Goal: Transaction & Acquisition: Purchase product/service

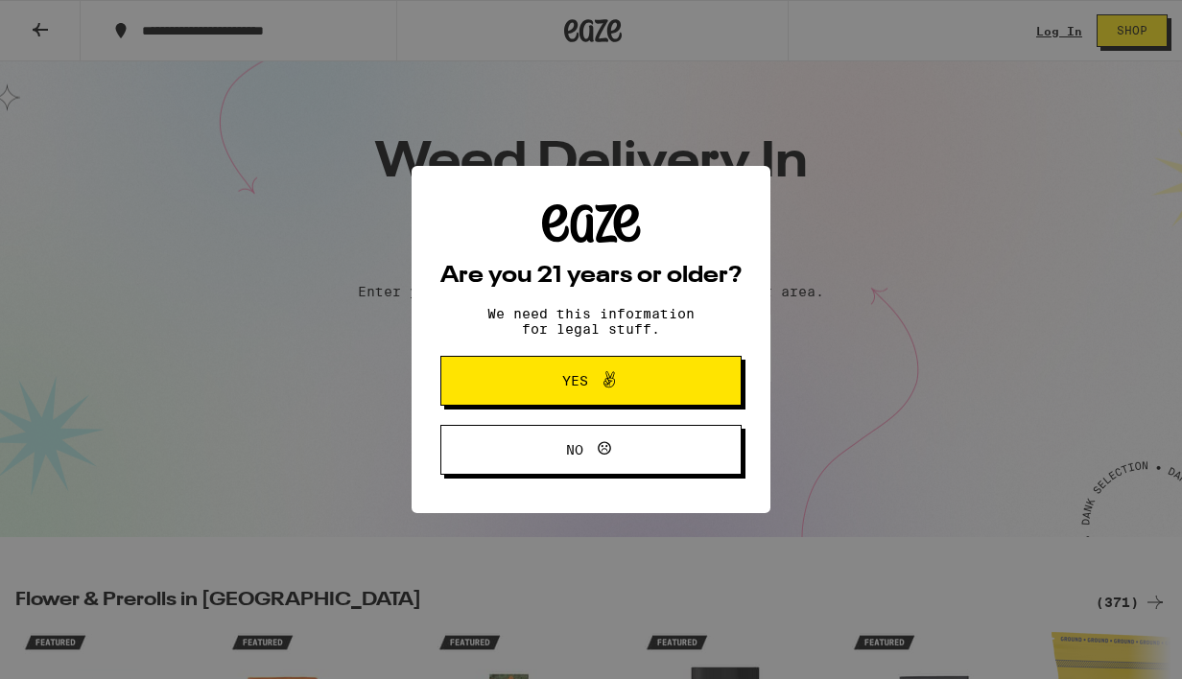
click at [541, 389] on span "Yes" at bounding box center [591, 380] width 146 height 25
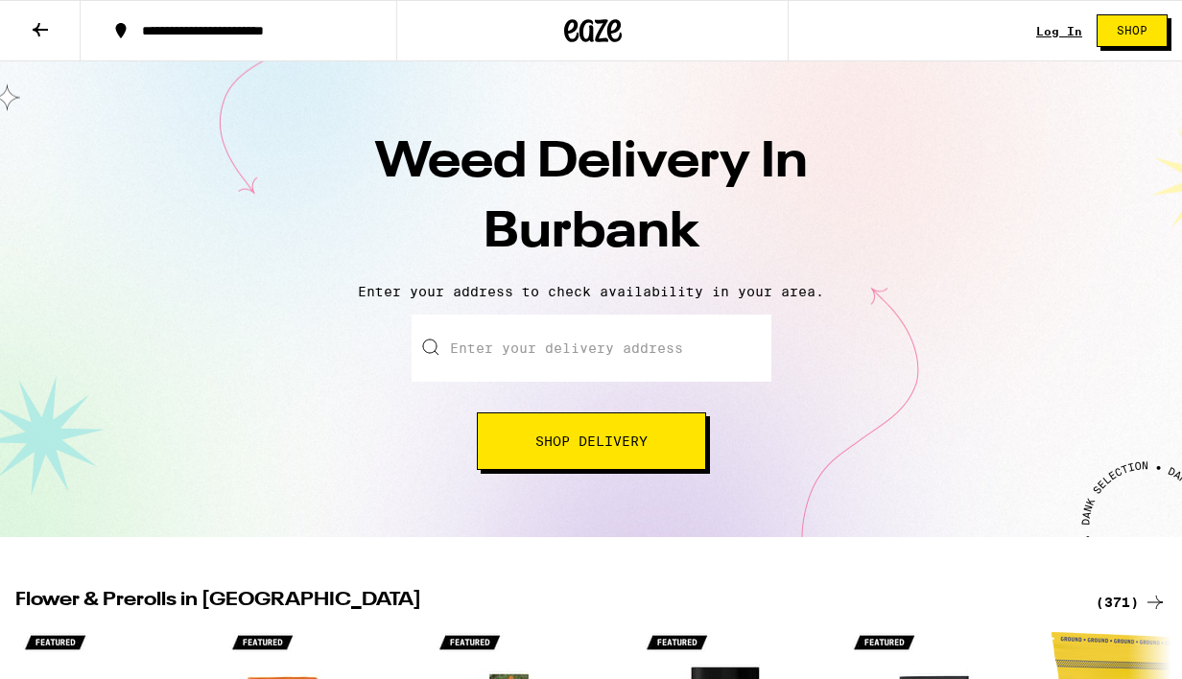
click at [488, 349] on input "Enter your delivery address" at bounding box center [591, 348] width 360 height 67
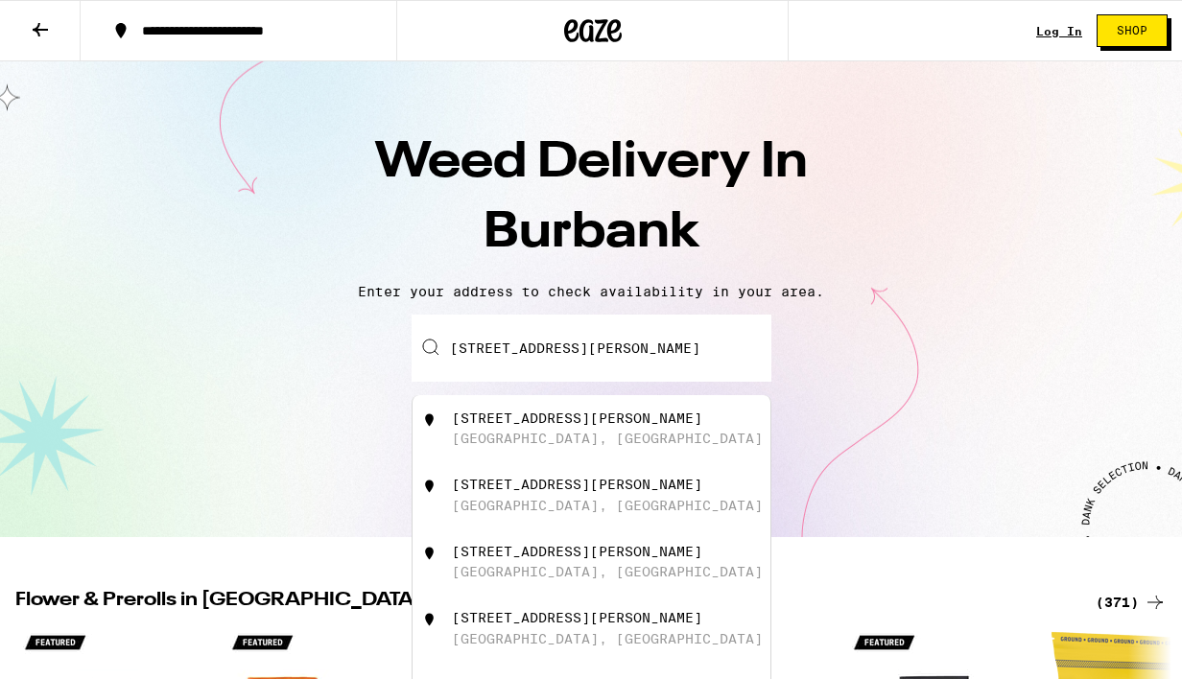
click at [503, 428] on div "[STREET_ADDRESS][PERSON_NAME]" at bounding box center [623, 429] width 342 height 36
type input "[STREET_ADDRESS][PERSON_NAME]"
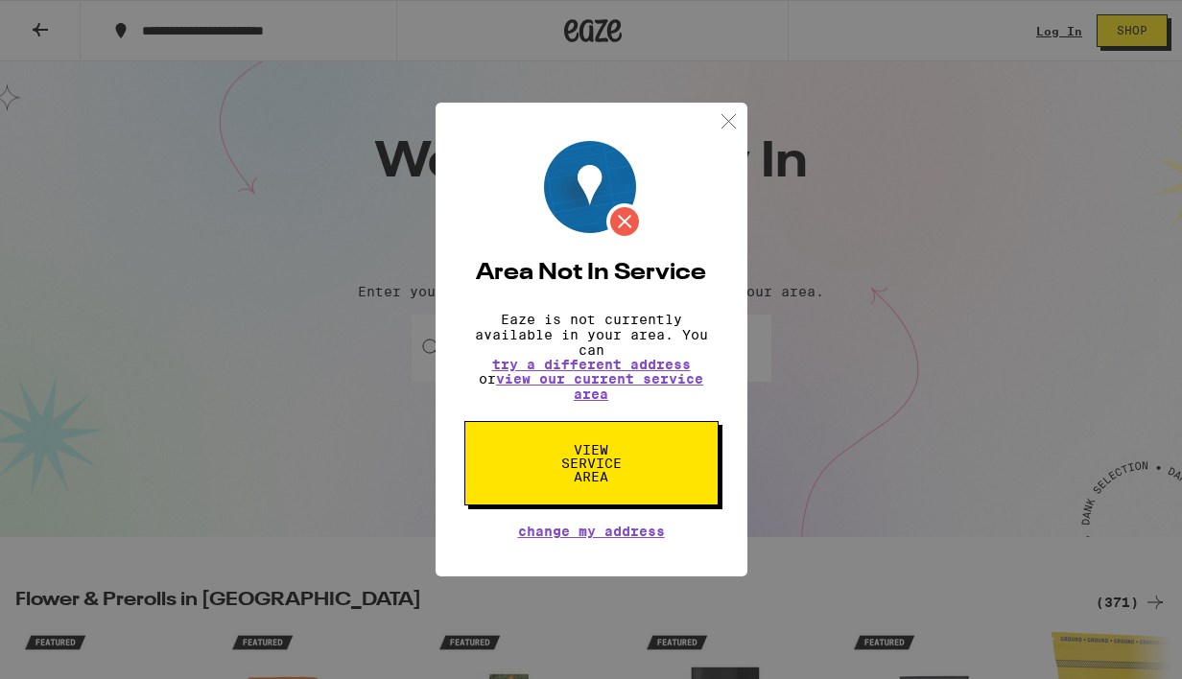
click at [728, 112] on img at bounding box center [729, 121] width 24 height 24
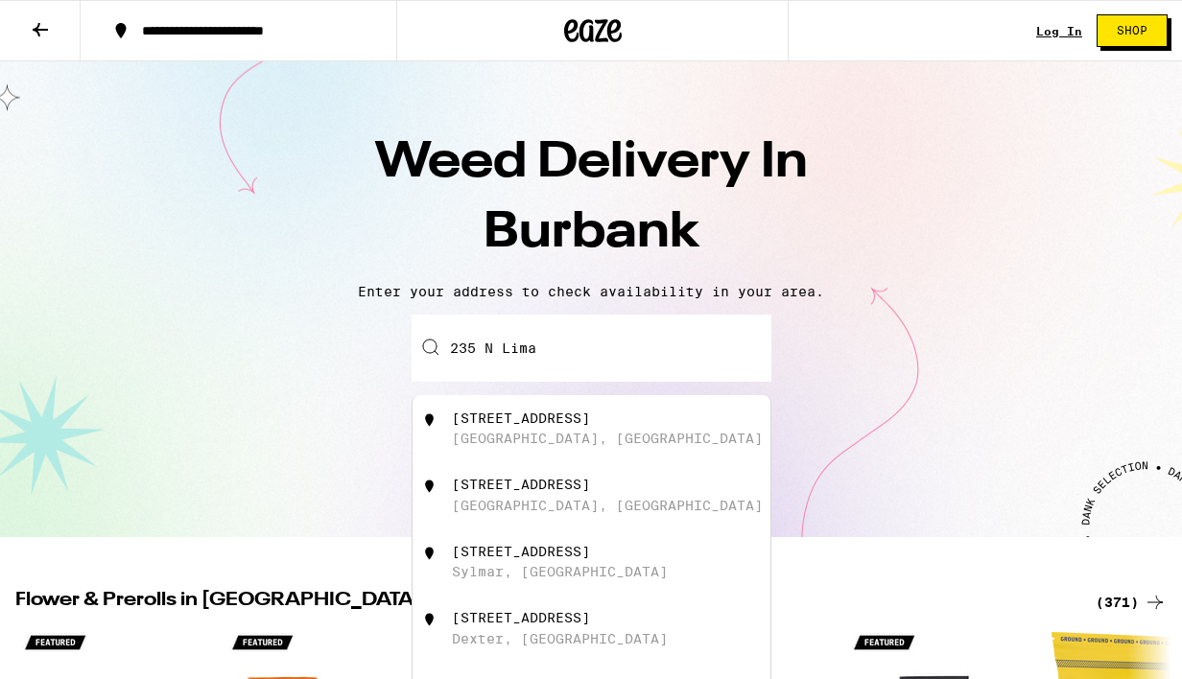
click at [561, 447] on div "235 N Lima St Burbank, CA" at bounding box center [623, 429] width 342 height 36
type input "235 N Lima St, Burbank, CA"
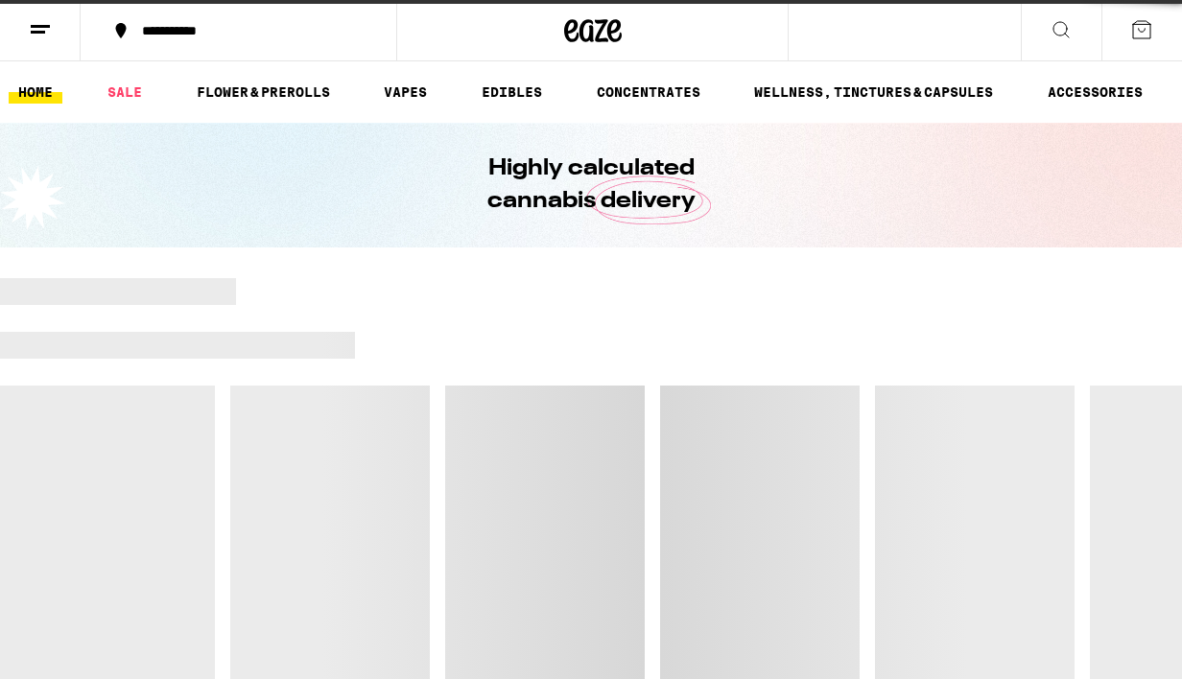
click at [594, 462] on div at bounding box center [591, 479] width 1182 height 403
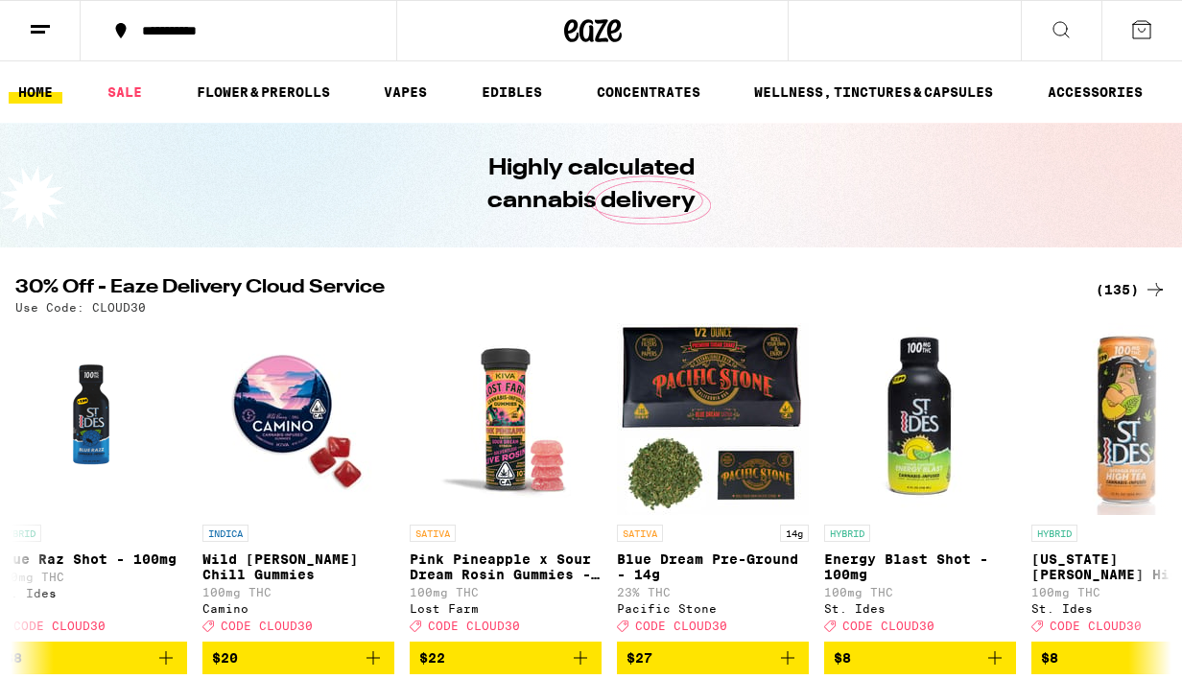
click at [1067, 31] on icon at bounding box center [1060, 29] width 23 height 23
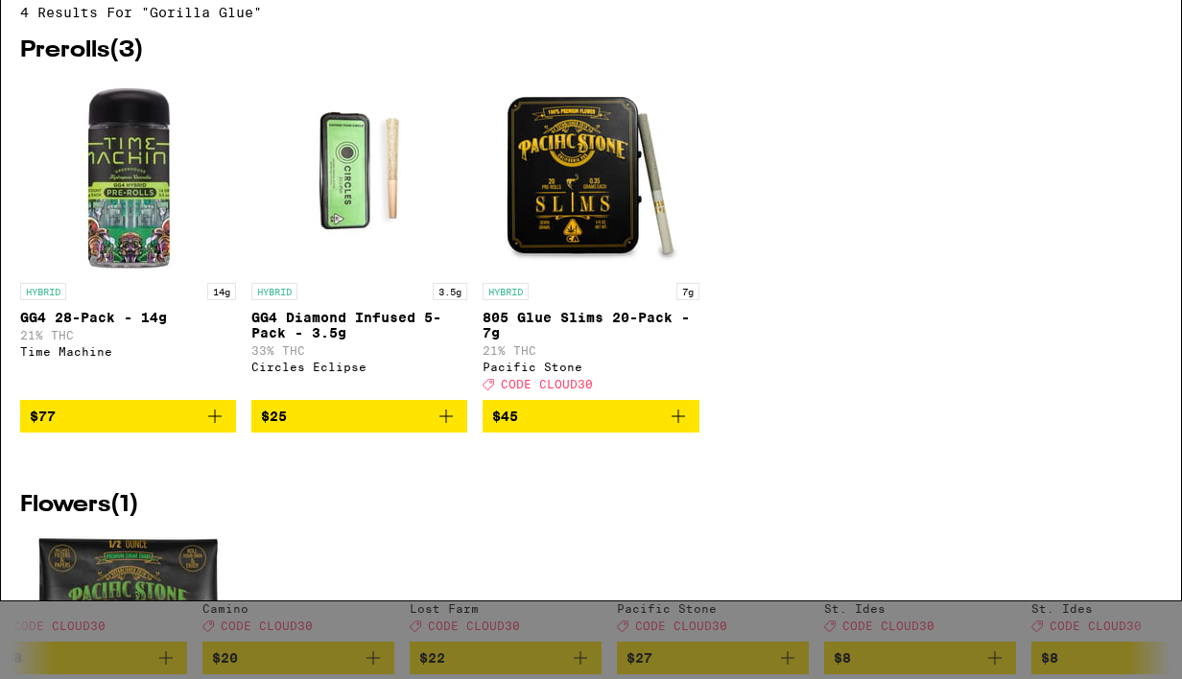
type input "gorilla glue"
drag, startPoint x: 176, startPoint y: 36, endPoint x: 42, endPoint y: 33, distance: 134.3
click at [42, 33] on div "Search for Products gorilla glue" at bounding box center [547, 31] width 1017 height 17
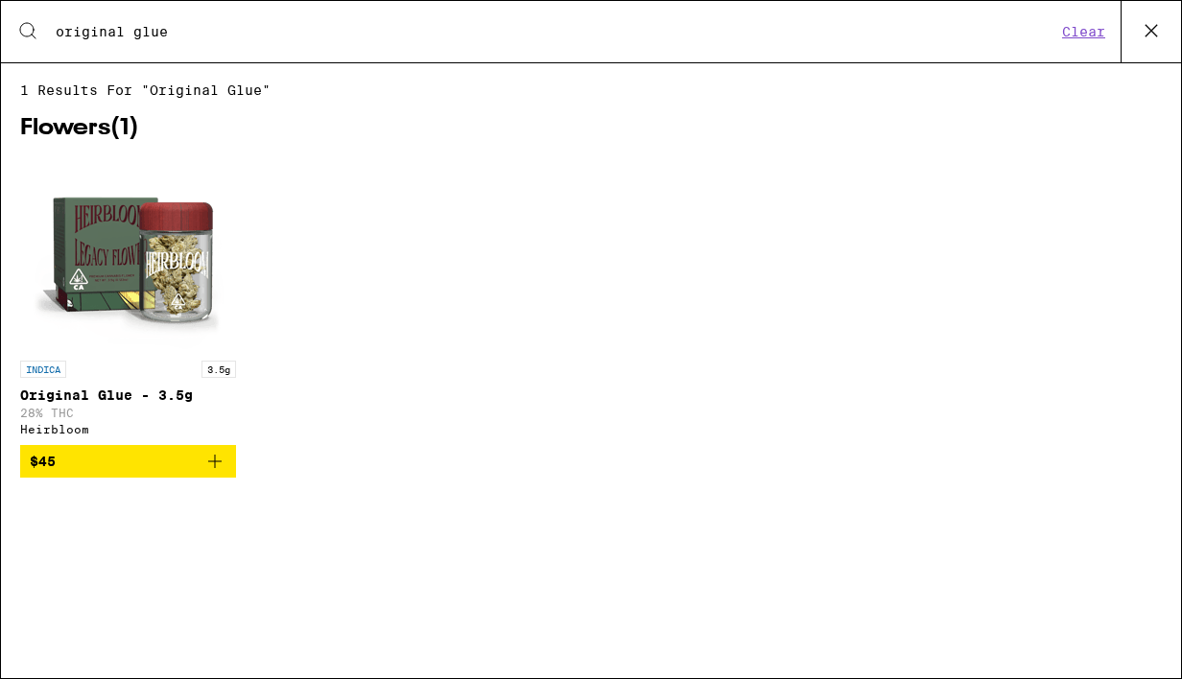
type input "original glue"
click at [70, 399] on p "Original Glue - 3.5g" at bounding box center [128, 395] width 216 height 15
